Goal: Complete application form

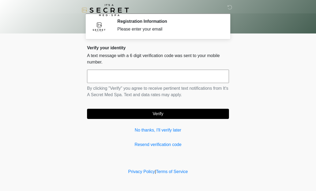
click at [183, 77] on input "text" at bounding box center [158, 76] width 142 height 13
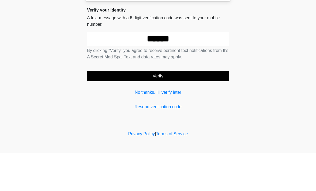
type input "******"
click at [197, 109] on button "Verify" at bounding box center [158, 114] width 142 height 10
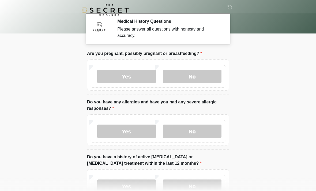
click at [209, 73] on label "No" at bounding box center [192, 76] width 59 height 13
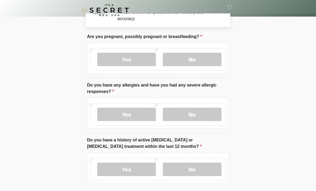
scroll to position [18, 0]
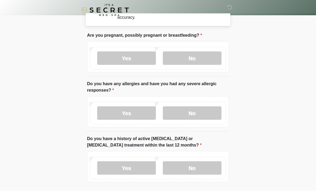
click at [140, 112] on label "Yes" at bounding box center [126, 113] width 59 height 13
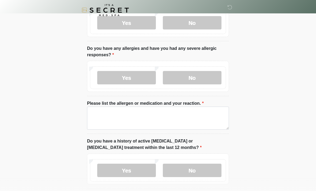
scroll to position [61, 0]
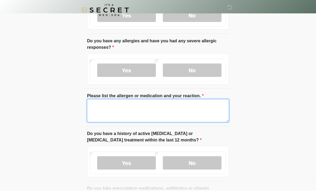
click at [197, 110] on textarea "Please list the allergen or medication and your reaction." at bounding box center [158, 110] width 142 height 23
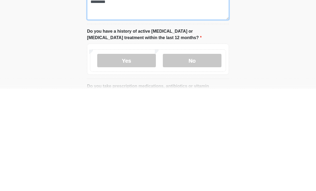
type textarea "*********"
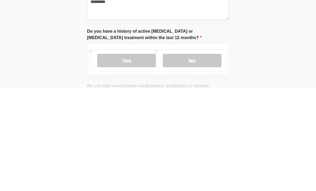
click at [205, 156] on label "No" at bounding box center [192, 162] width 59 height 13
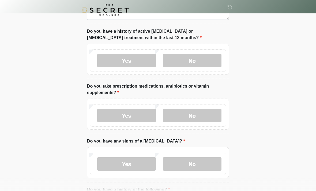
click at [136, 115] on label "Yes" at bounding box center [126, 115] width 59 height 13
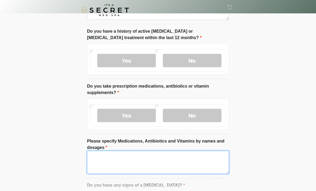
click at [170, 157] on textarea "Please specify Medications, Antibiotics and Vitamins by names and dosages" at bounding box center [158, 162] width 142 height 23
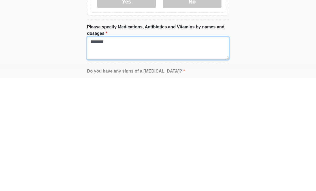
type textarea "********"
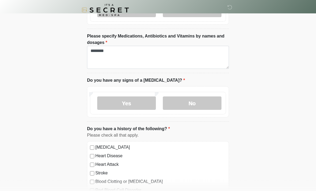
scroll to position [269, 0]
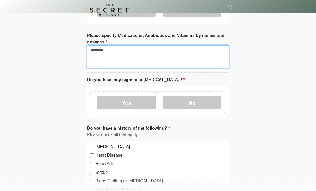
click at [164, 48] on textarea "********" at bounding box center [158, 57] width 142 height 23
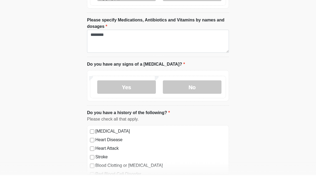
click at [208, 96] on label "No" at bounding box center [192, 102] width 59 height 13
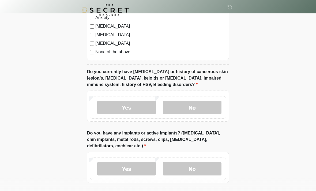
scroll to position [458, 0]
click at [212, 108] on label "No" at bounding box center [192, 107] width 59 height 13
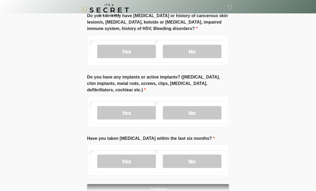
scroll to position [516, 0]
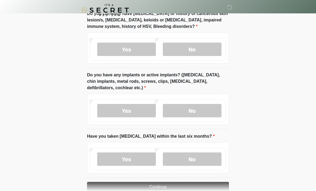
click at [212, 109] on label "No" at bounding box center [192, 110] width 59 height 13
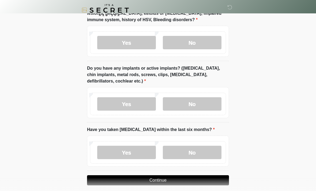
scroll to position [528, 0]
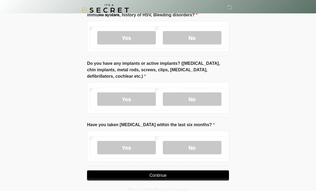
click at [205, 148] on label "No" at bounding box center [192, 147] width 59 height 13
click at [194, 174] on button "Continue" at bounding box center [158, 175] width 142 height 10
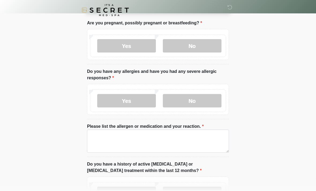
scroll to position [0, 0]
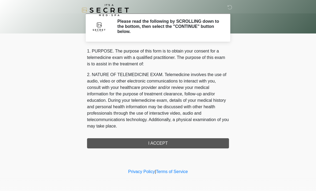
click at [187, 142] on div "1. PURPOSE. The purpose of this form is to obtain your consent for a telemedici…" at bounding box center [158, 98] width 142 height 100
click at [165, 144] on div "1. PURPOSE. The purpose of this form is to obtain your consent for a telemedici…" at bounding box center [158, 98] width 142 height 100
click at [159, 141] on div "1. PURPOSE. The purpose of this form is to obtain your consent for a telemedici…" at bounding box center [158, 98] width 142 height 100
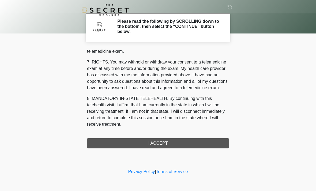
scroll to position [227, 0]
click at [170, 143] on button "I ACCEPT" at bounding box center [158, 143] width 142 height 10
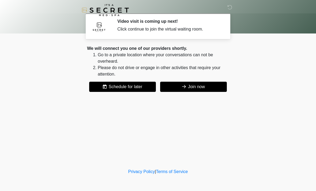
click at [206, 82] on button "Join now" at bounding box center [193, 87] width 67 height 10
